Goal: Obtain resource: Download file/media

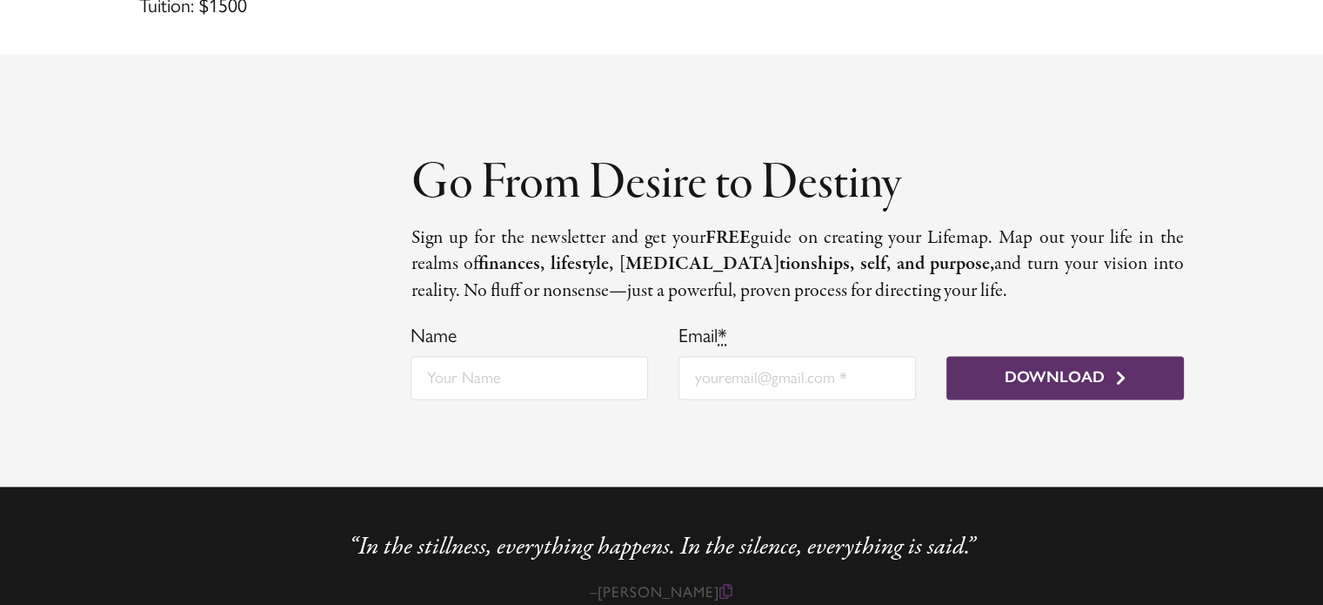
scroll to position [2316, 0]
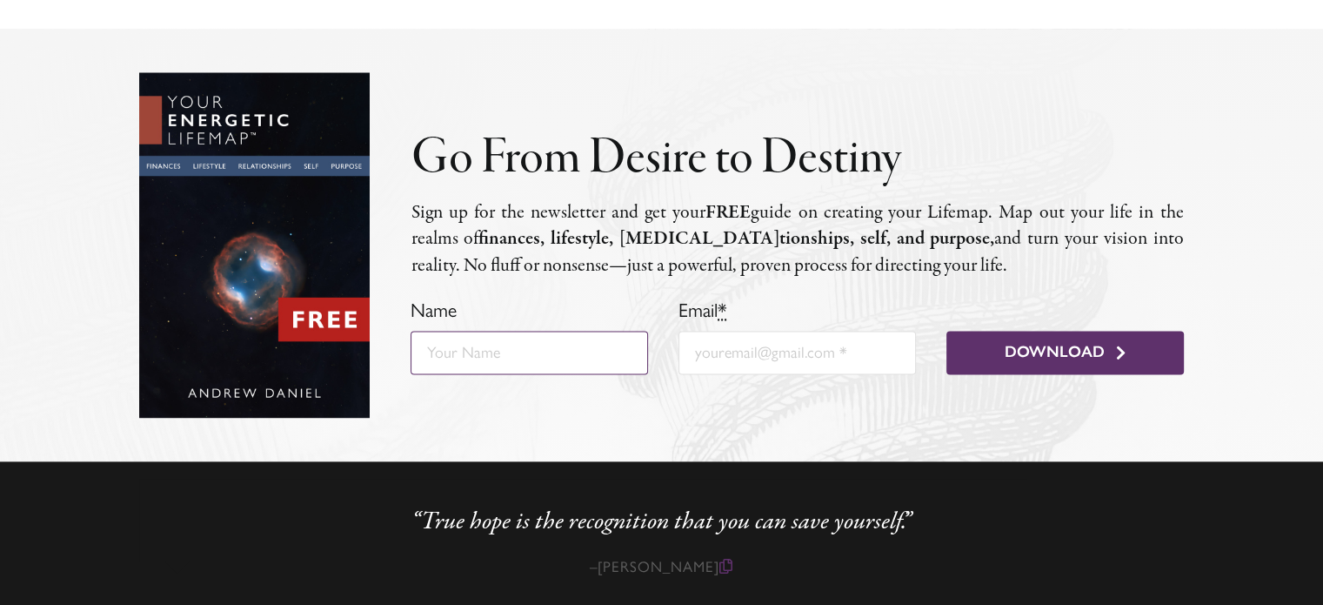
click at [492, 343] on input "Name" at bounding box center [529, 352] width 237 height 43
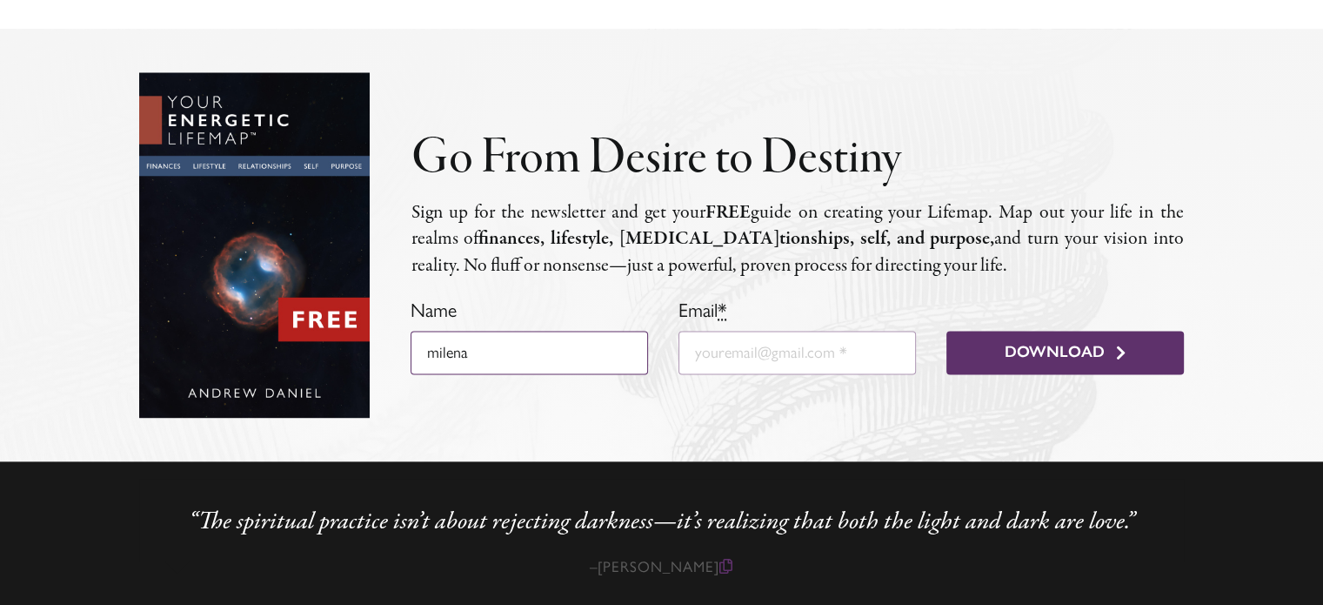
type input "milena"
click at [727, 340] on input "Email *" at bounding box center [797, 352] width 237 height 43
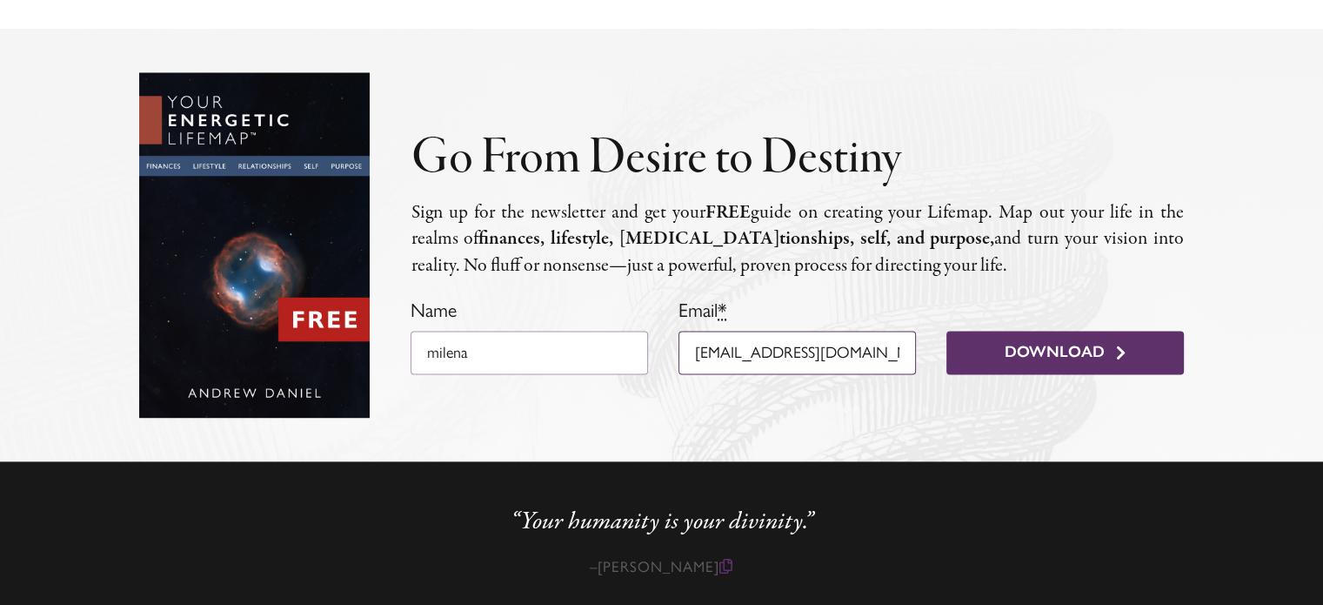
type input "[EMAIL_ADDRESS][DOMAIN_NAME]"
click at [438, 354] on input "milena" at bounding box center [529, 352] width 237 height 43
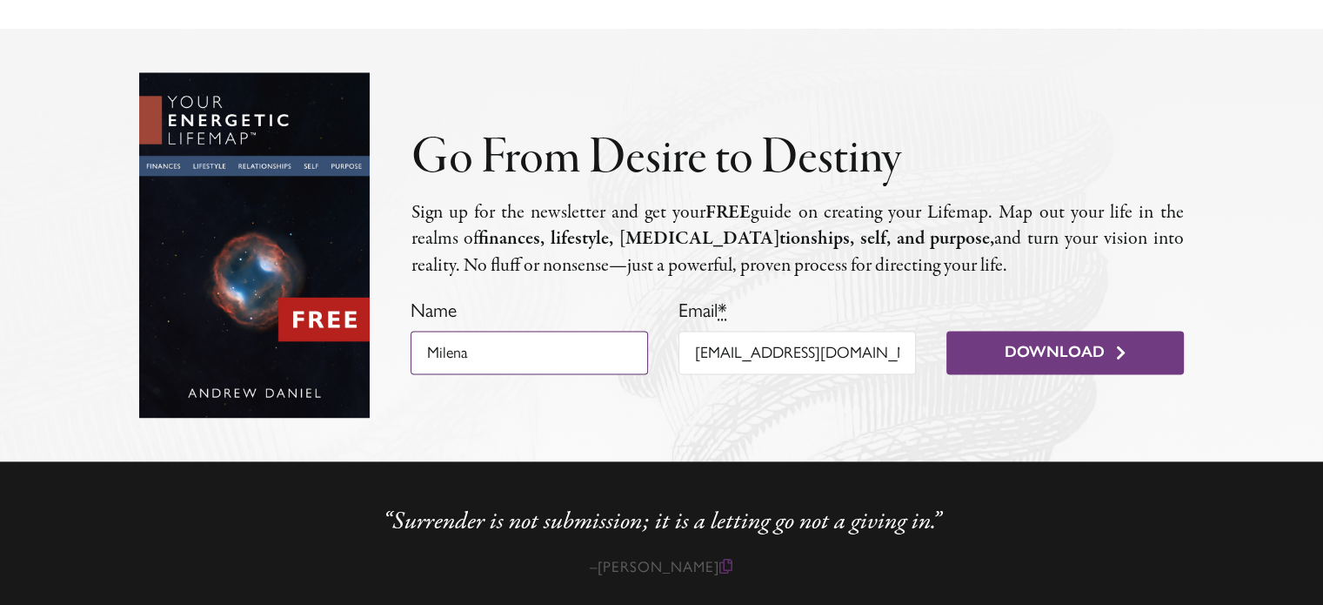
type input "Milena"
click at [998, 357] on button "Download" at bounding box center [1065, 352] width 237 height 43
